Goal: Information Seeking & Learning: Learn about a topic

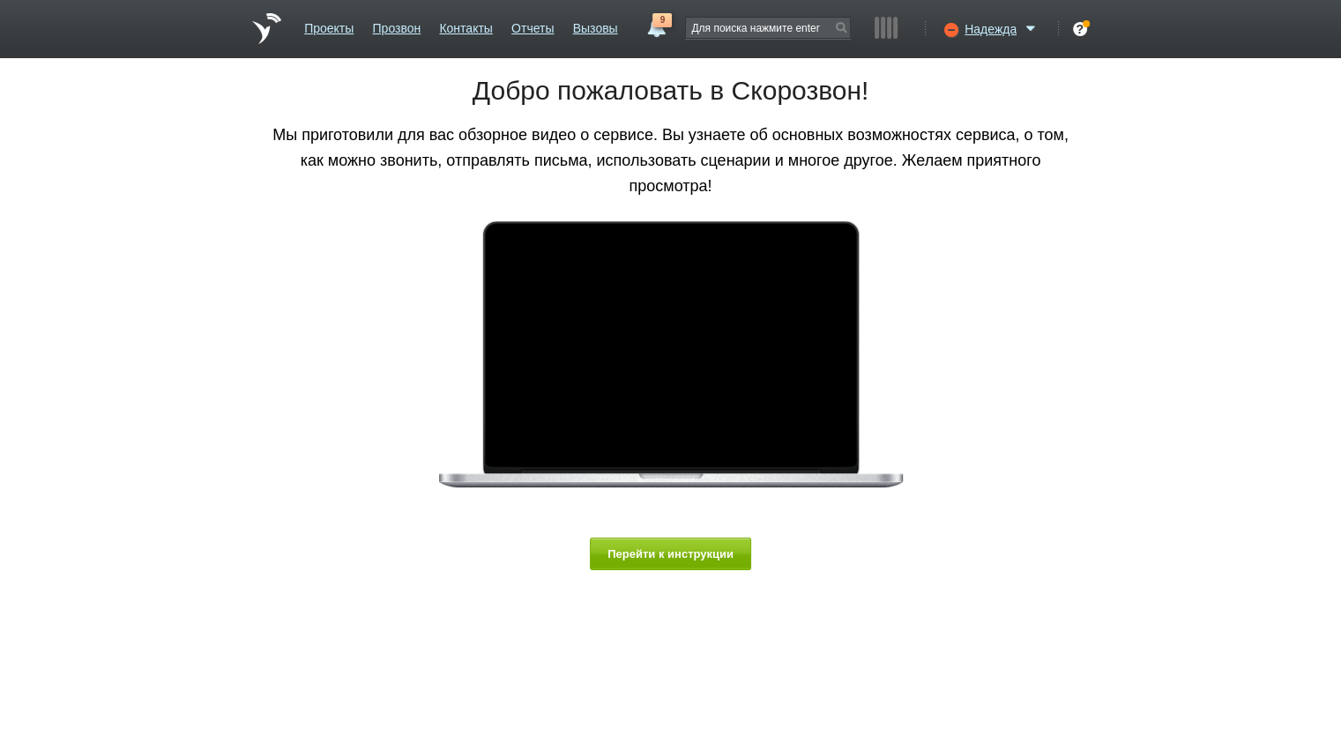
click at [494, 29] on ul "Проекты Прозвон Контакты Отчеты Вызовы" at bounding box center [461, 35] width 332 height 46
click at [481, 27] on link "Контакты" at bounding box center [465, 25] width 53 height 26
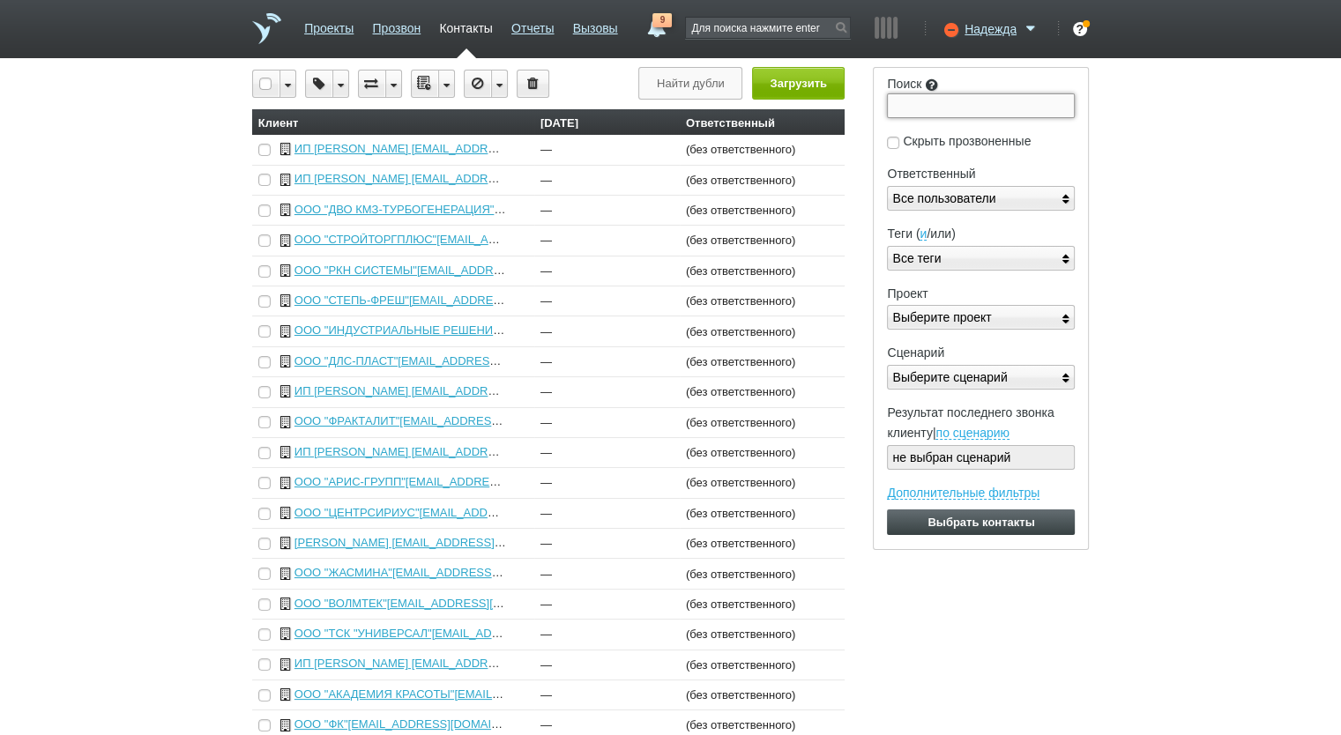
click at [904, 99] on input "Поиск" at bounding box center [981, 105] width 188 height 25
paste input "9705210035"
type input "9705210035"
click at [887, 510] on input "Выбрать контакты" at bounding box center [981, 523] width 188 height 26
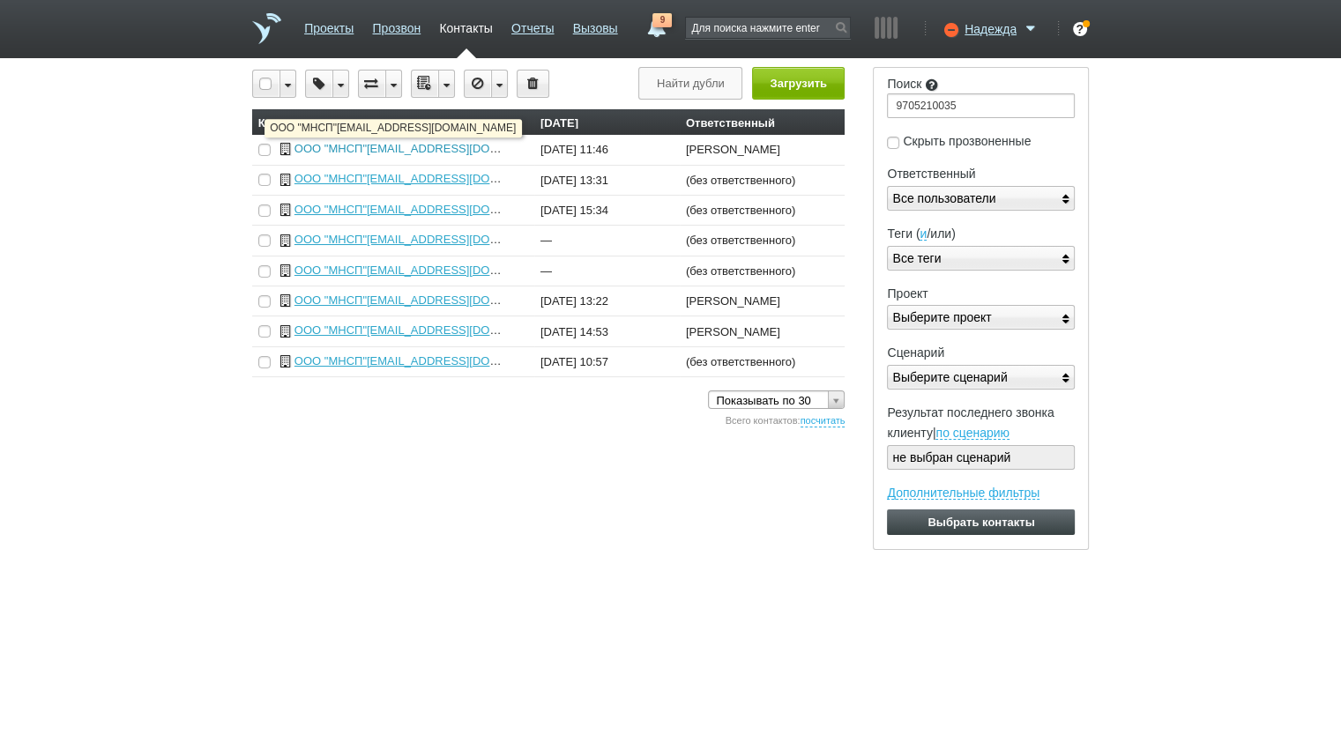
click at [451, 151] on link "ООО "МНСП"[EMAIL_ADDRESS][DOMAIN_NAME]" at bounding box center [427, 148] width 266 height 13
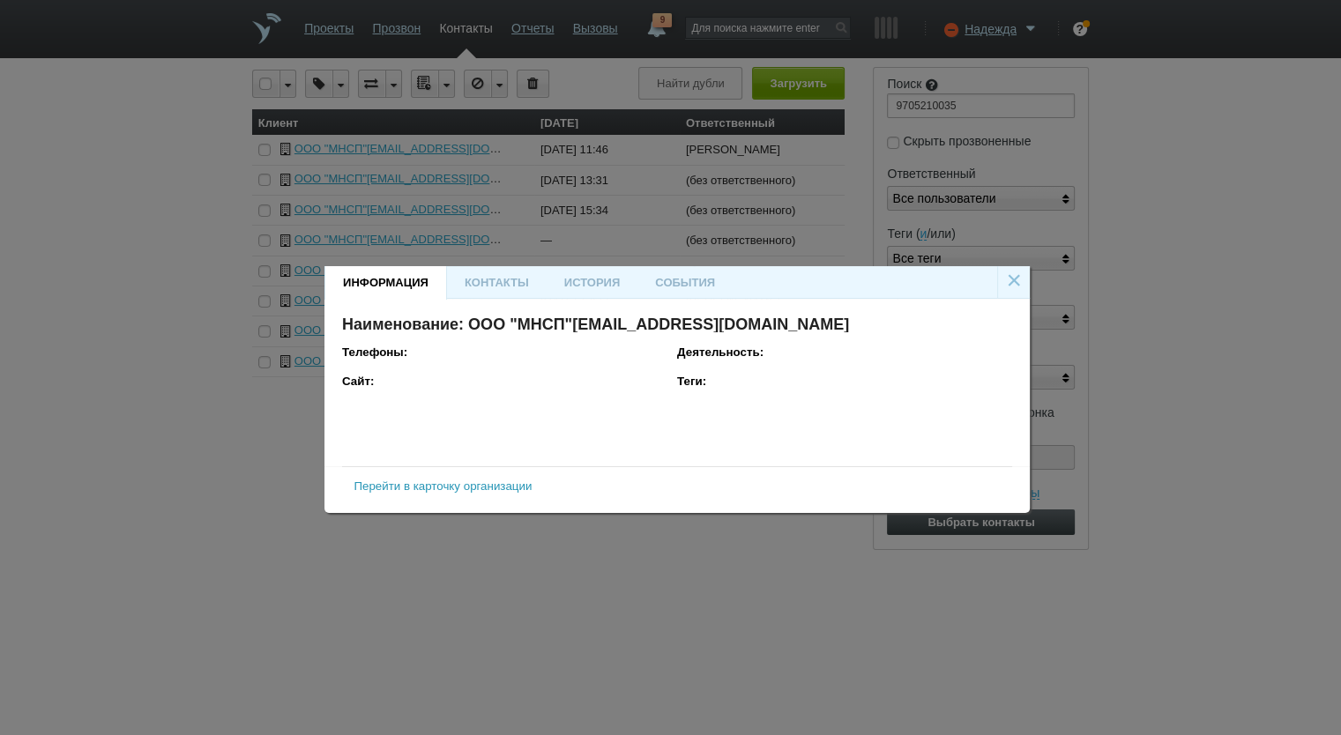
click at [439, 490] on link "Перейти в карточку организации" at bounding box center [443, 486] width 178 height 13
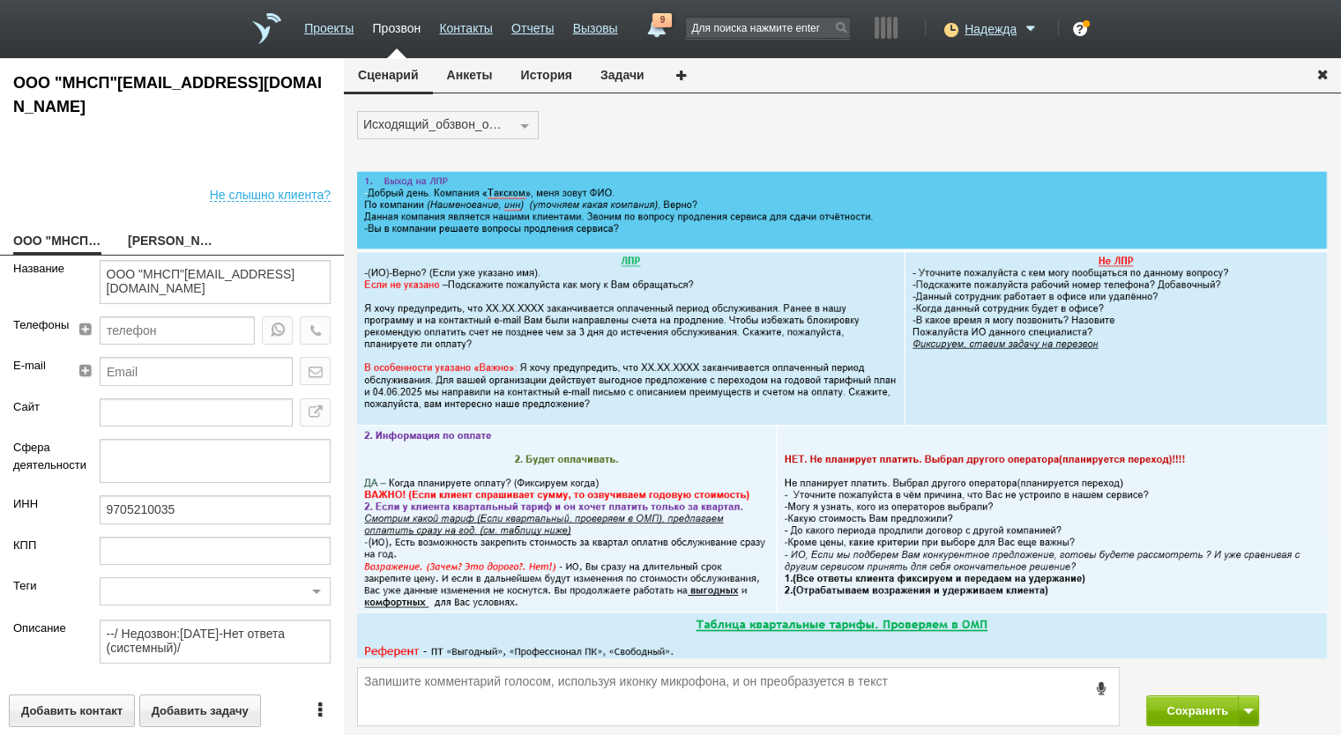
click at [562, 79] on button "История" at bounding box center [546, 75] width 79 height 34
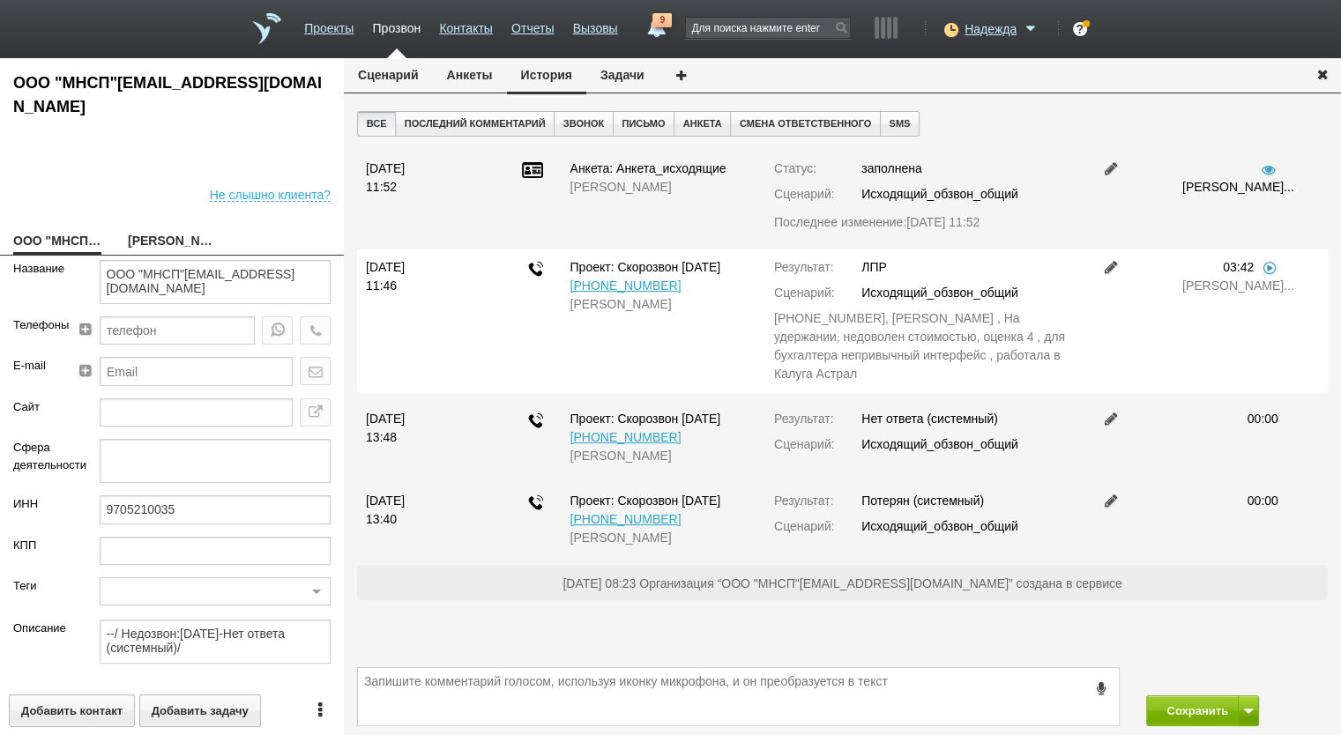
click at [1273, 267] on link at bounding box center [1270, 267] width 18 height 14
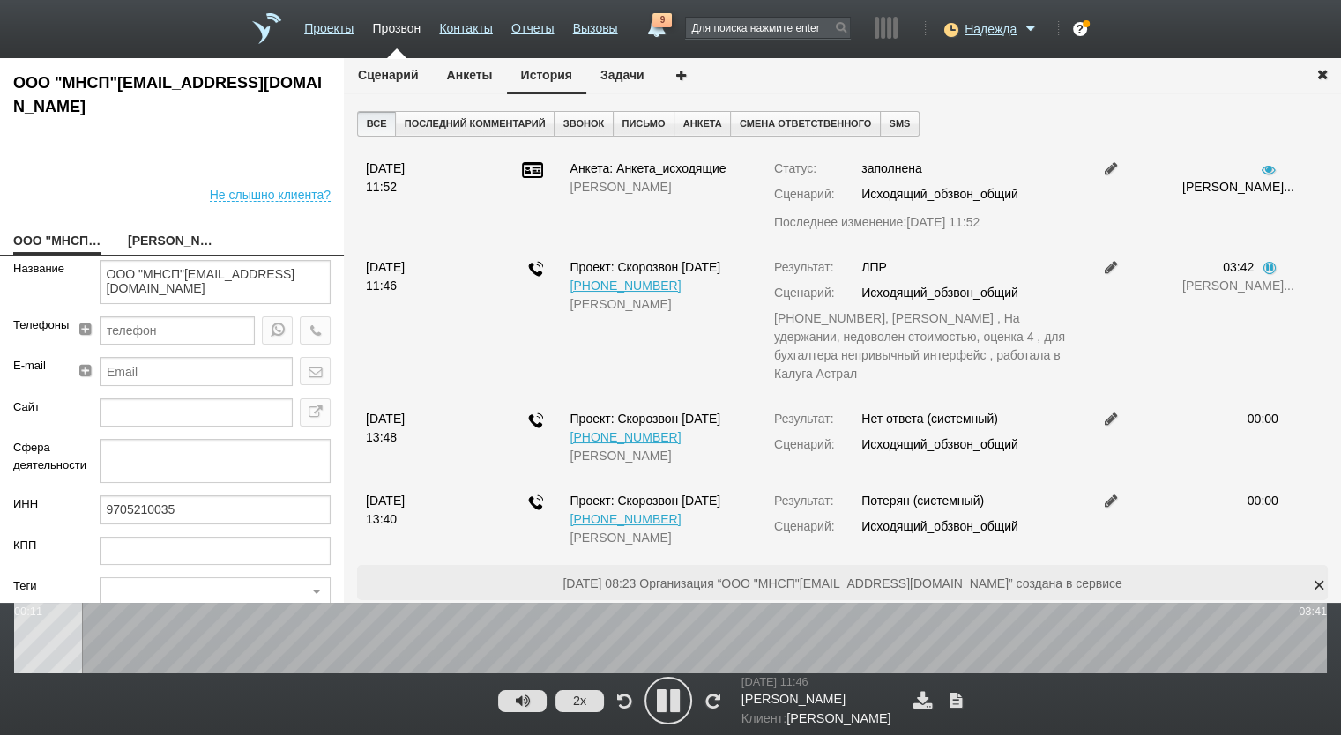
click at [582, 703] on button "2x" at bounding box center [579, 701] width 48 height 22
click at [581, 702] on button "1x" at bounding box center [579, 701] width 48 height 22
click at [581, 702] on button "1.25x" at bounding box center [579, 701] width 48 height 22
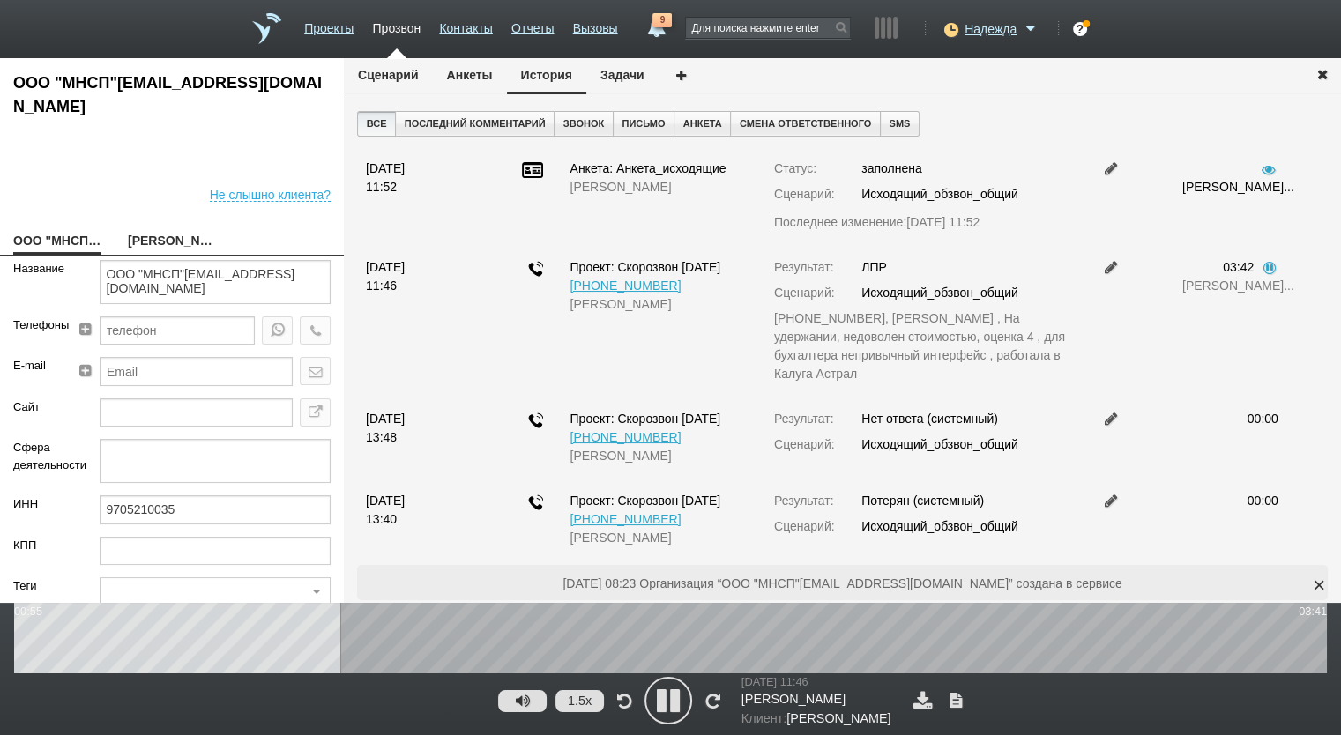
click at [190, 246] on link "[PERSON_NAME]" at bounding box center [172, 242] width 88 height 25
type textarea "[PERSON_NAME]"
type textarea "Пребиллинг_Октябрь.2025"
type input "ВАЖНО! Проактив! Сумма АП+ЛД: 16570/ Рассылки: ОРК_Предложение проактива клиент…"
type input "77_Комфортный"
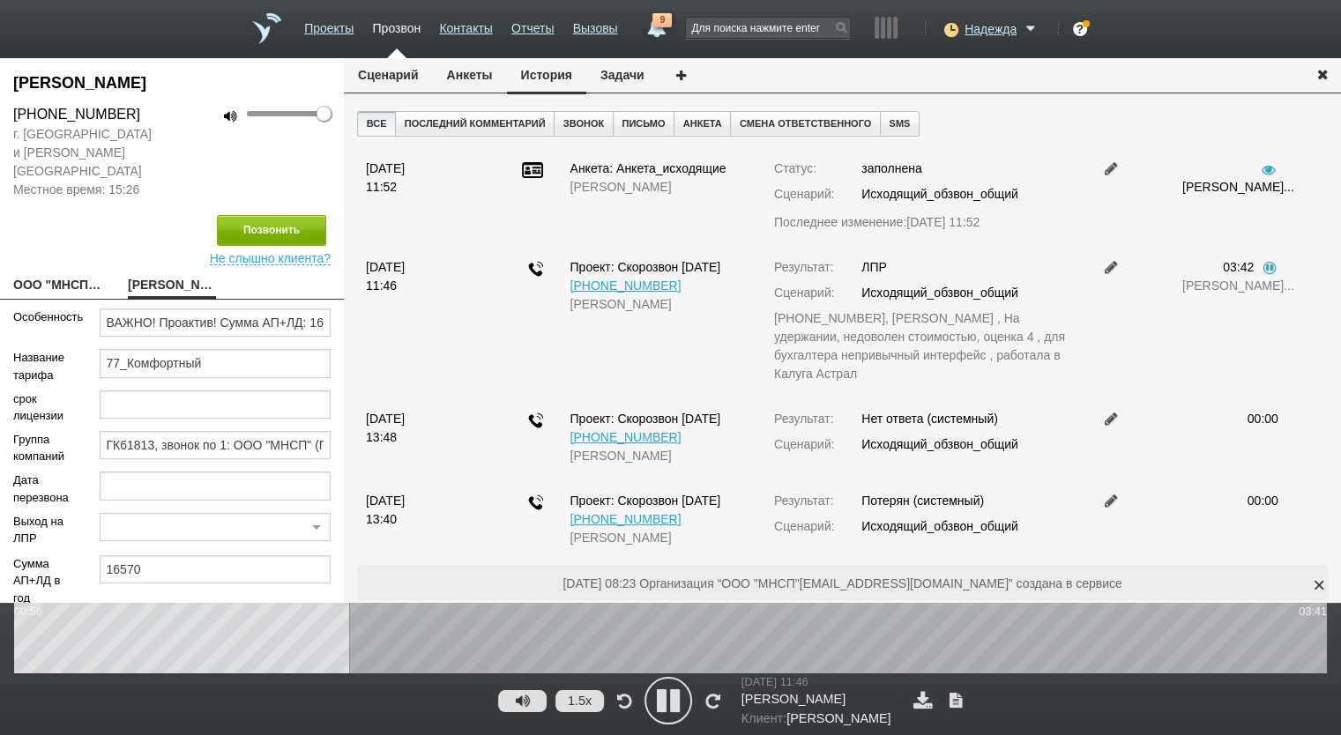
scroll to position [131, 0]
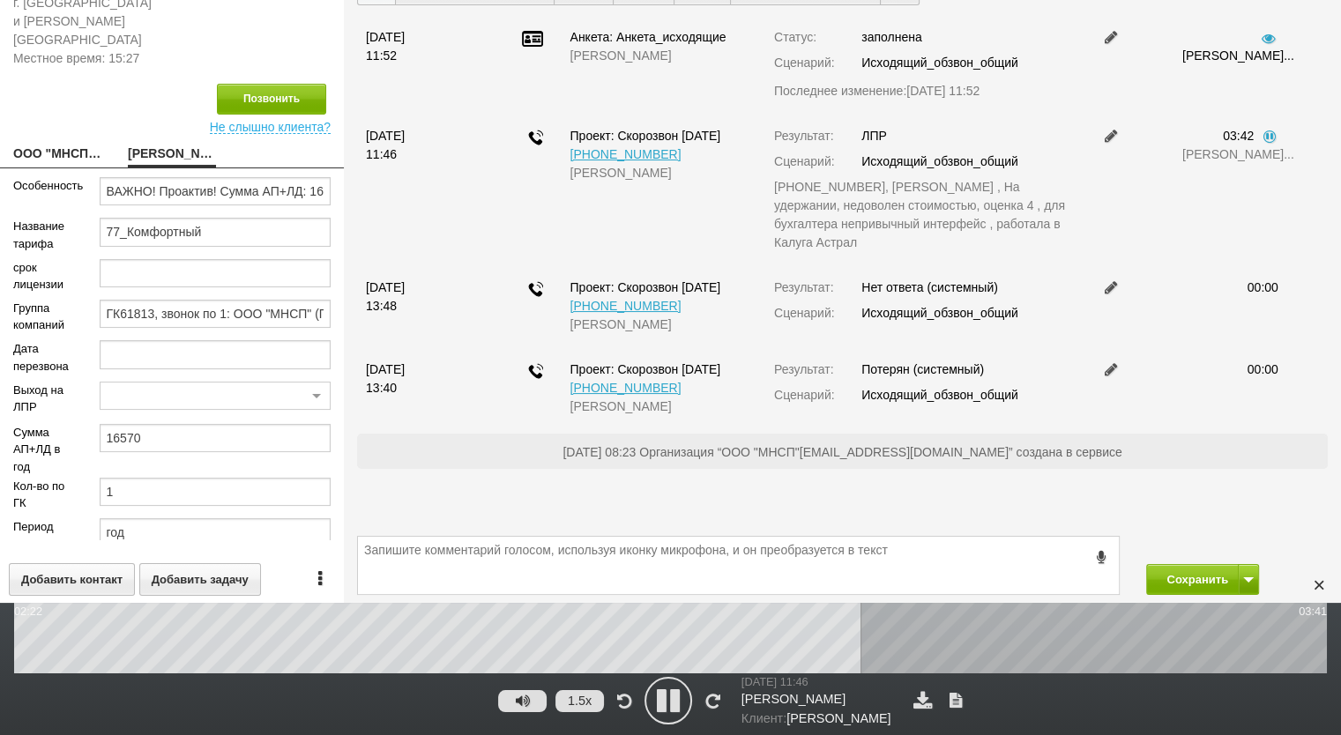
click at [672, 699] on icon at bounding box center [668, 701] width 44 height 44
click at [1316, 589] on div "×" at bounding box center [1319, 585] width 26 height 26
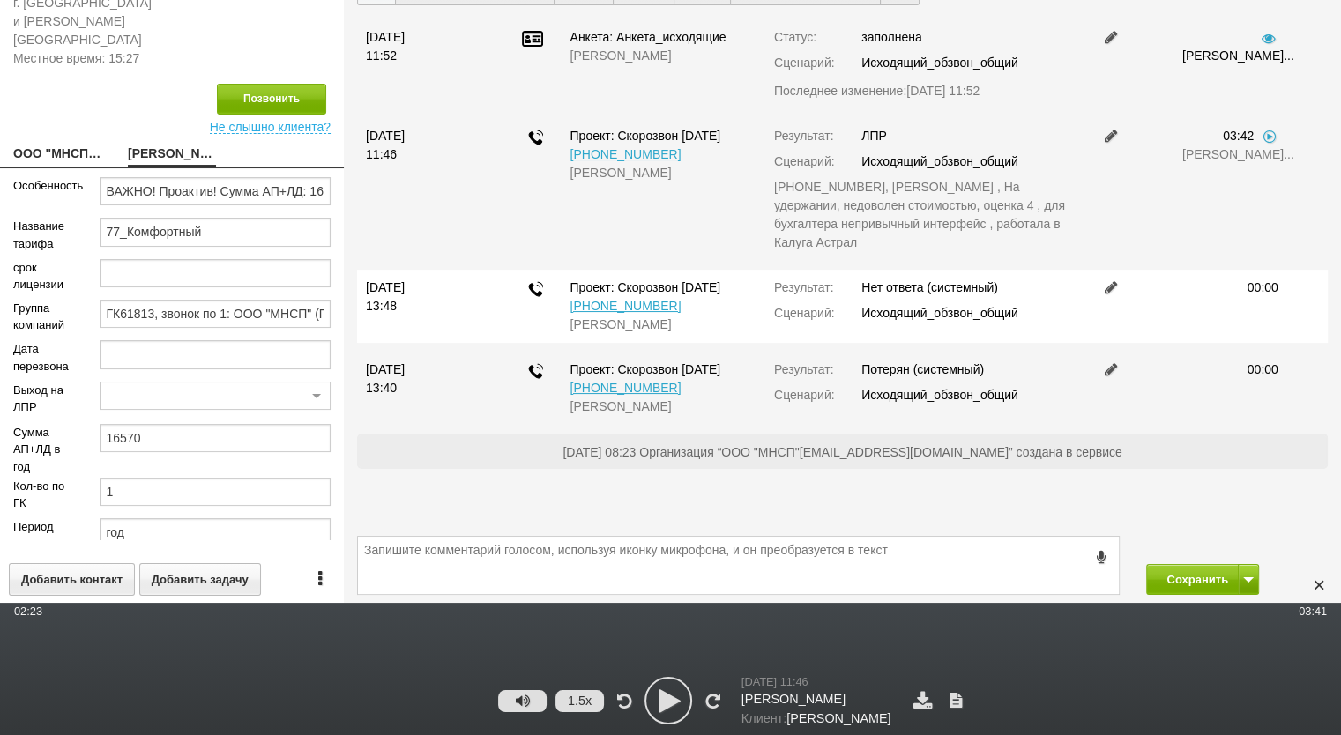
scroll to position [81, 0]
